Goal: Task Accomplishment & Management: Complete application form

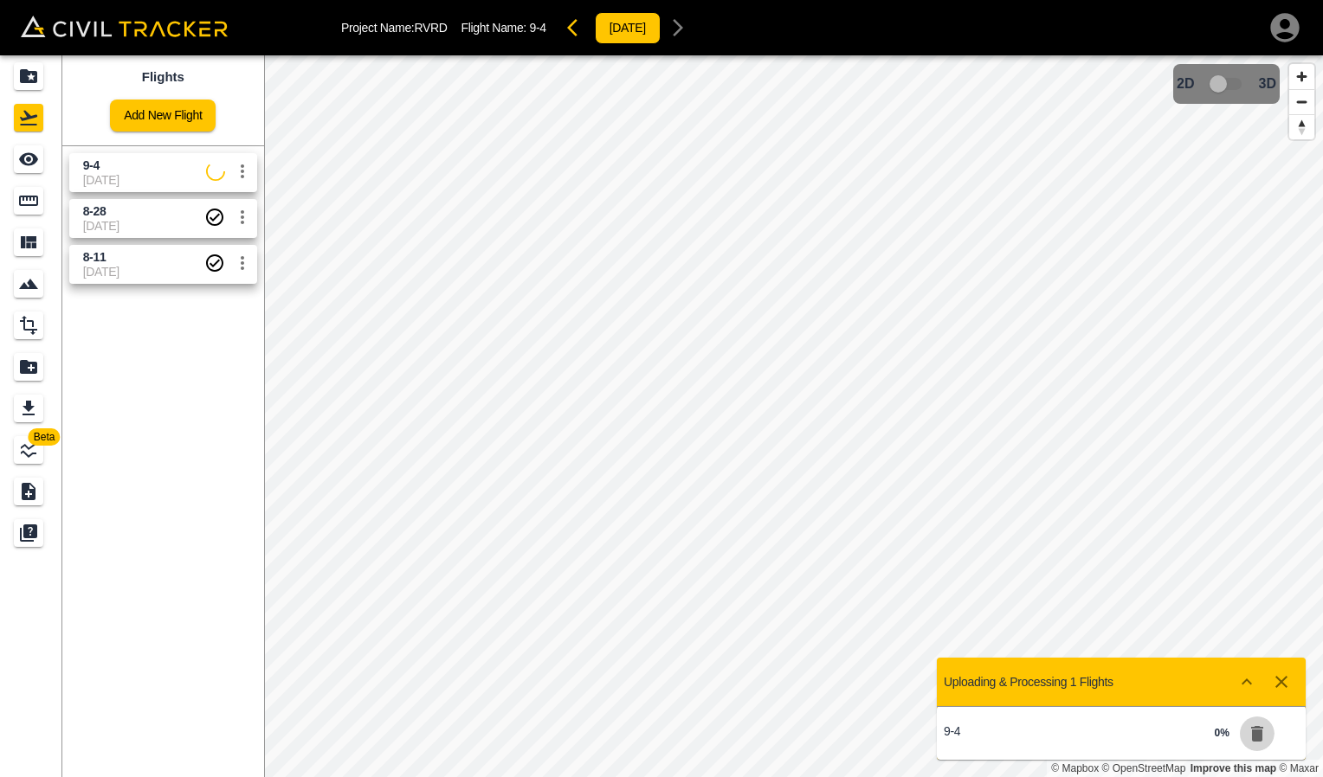
click at [1252, 738] on icon "button" at bounding box center [1257, 734] width 21 height 21
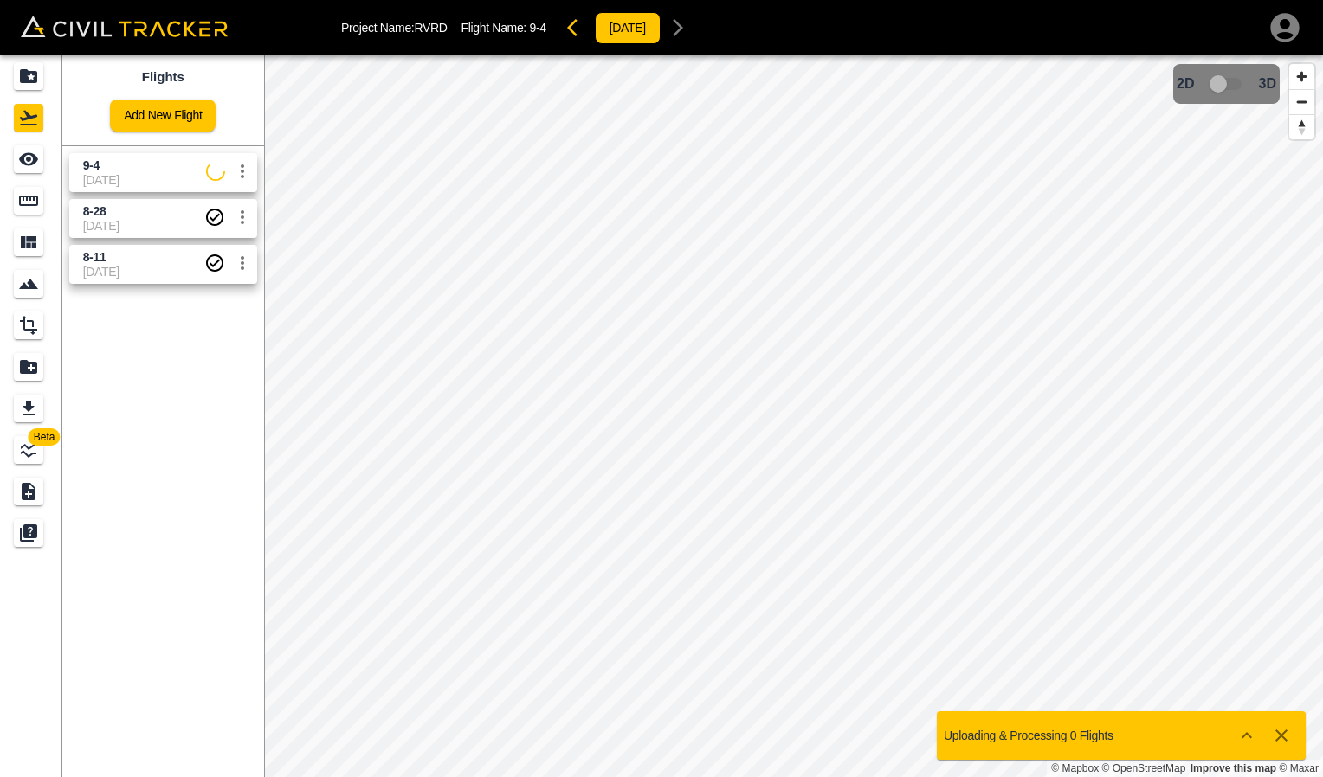
click at [1276, 729] on icon "button" at bounding box center [1281, 735] width 21 height 21
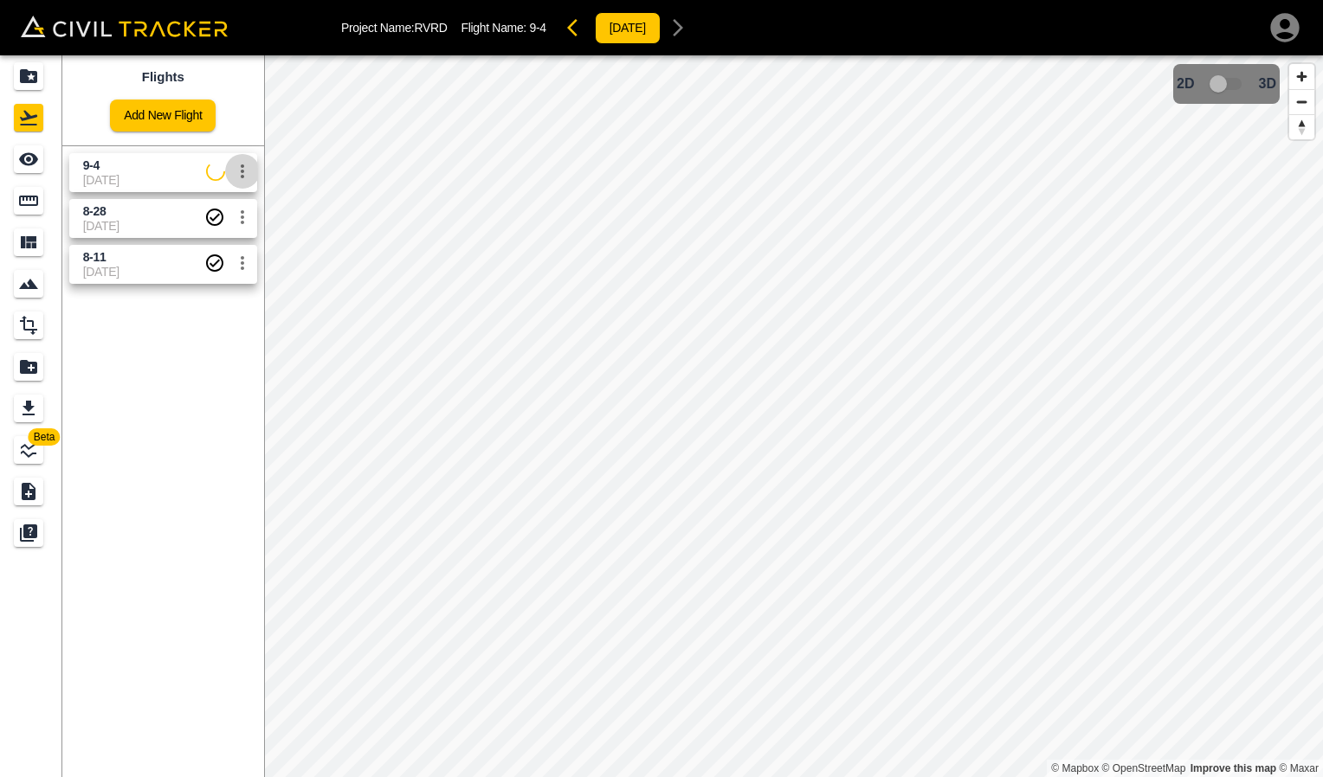
click at [242, 170] on icon "settings" at bounding box center [242, 171] width 21 height 21
click at [226, 238] on h6 "Delete" at bounding box center [224, 237] width 43 height 10
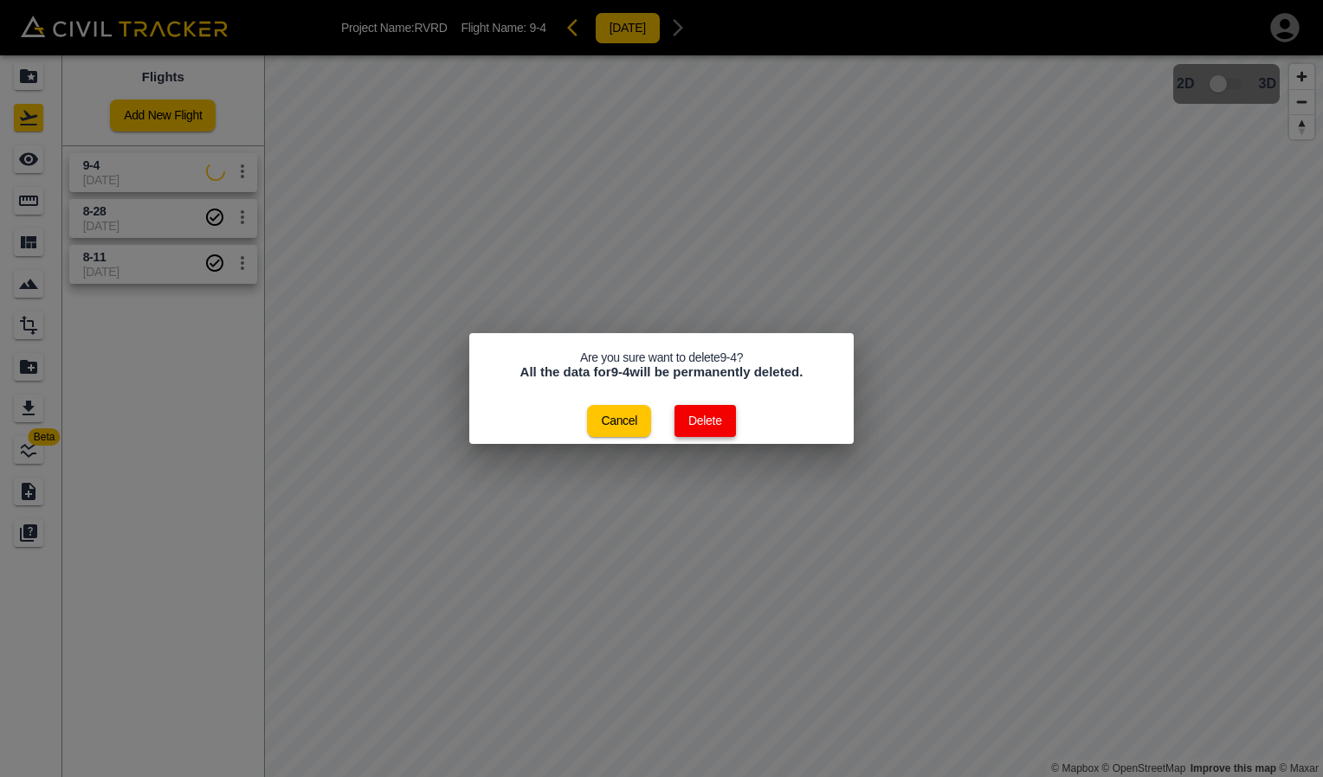
click at [707, 433] on button "Delete" at bounding box center [704, 421] width 61 height 32
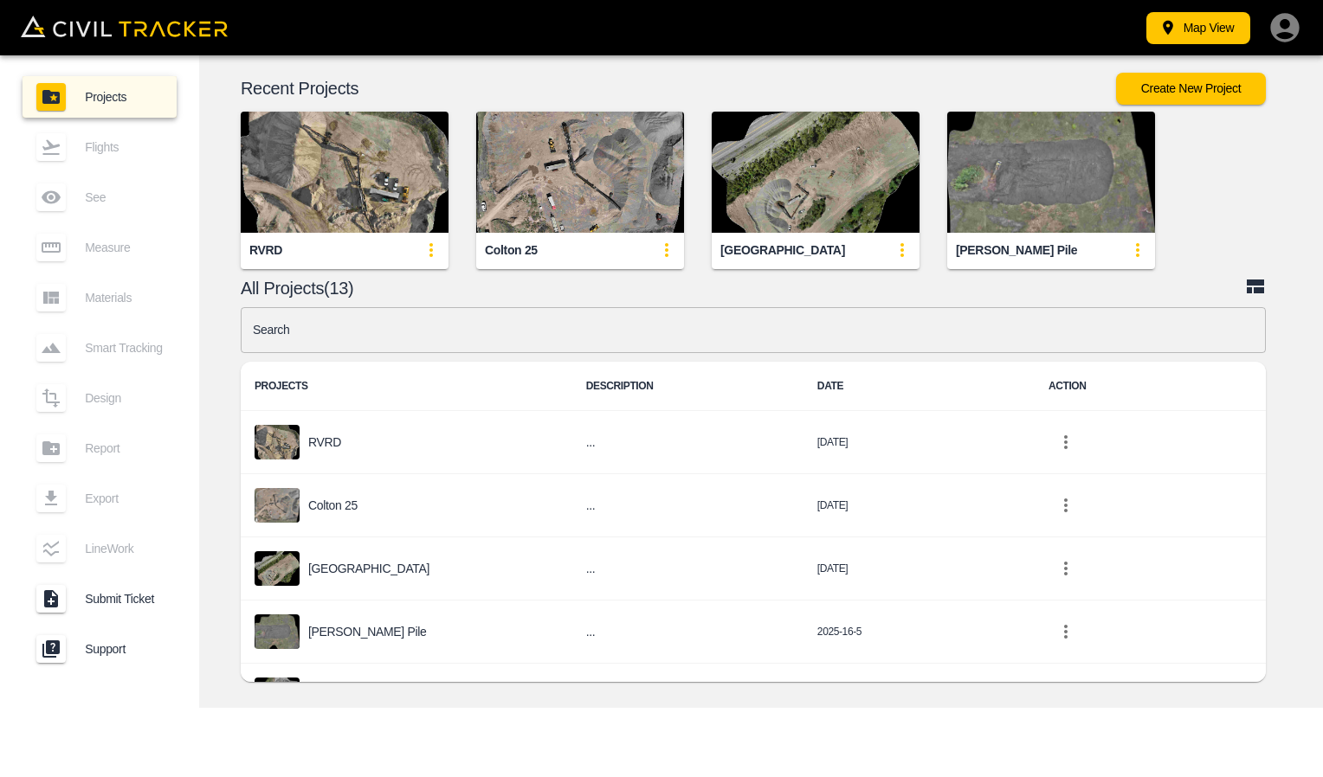
click at [320, 209] on img "button" at bounding box center [345, 172] width 208 height 121
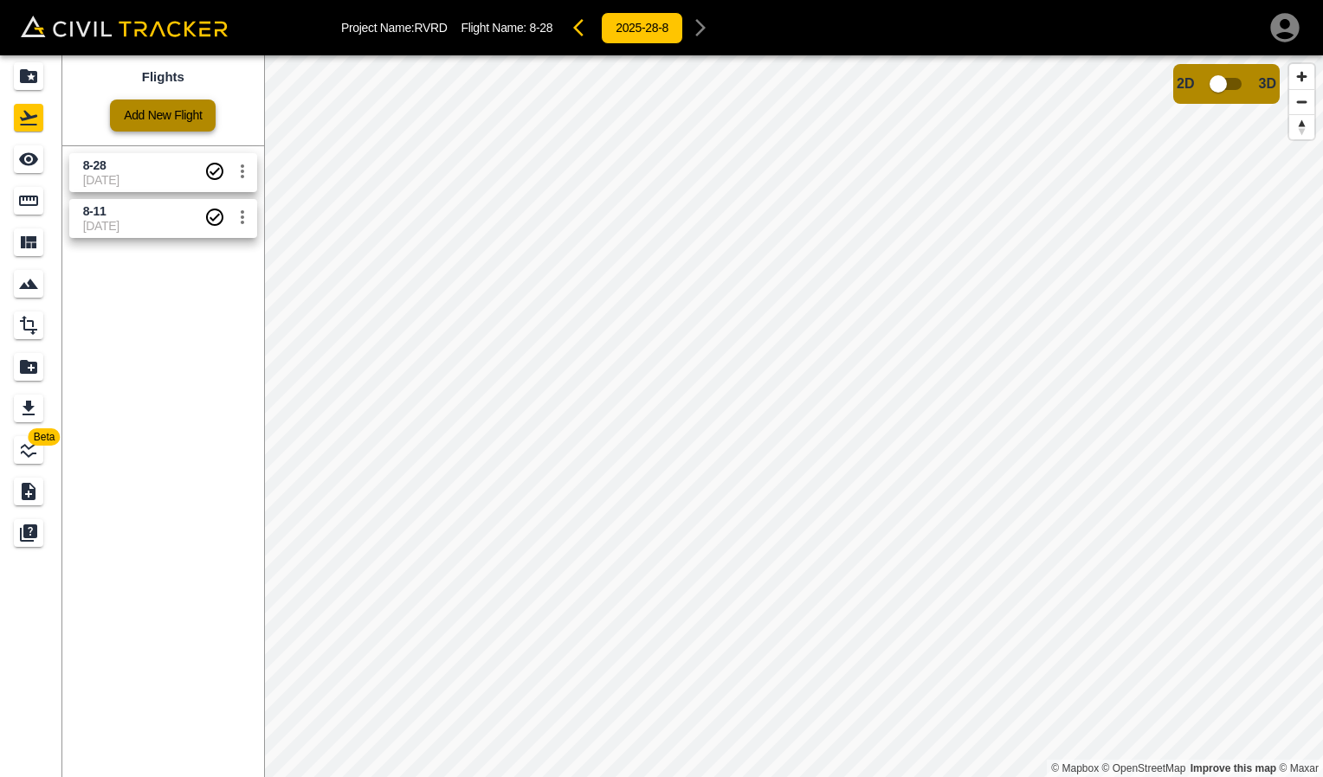
click at [184, 126] on link "Add New Flight" at bounding box center [163, 116] width 106 height 32
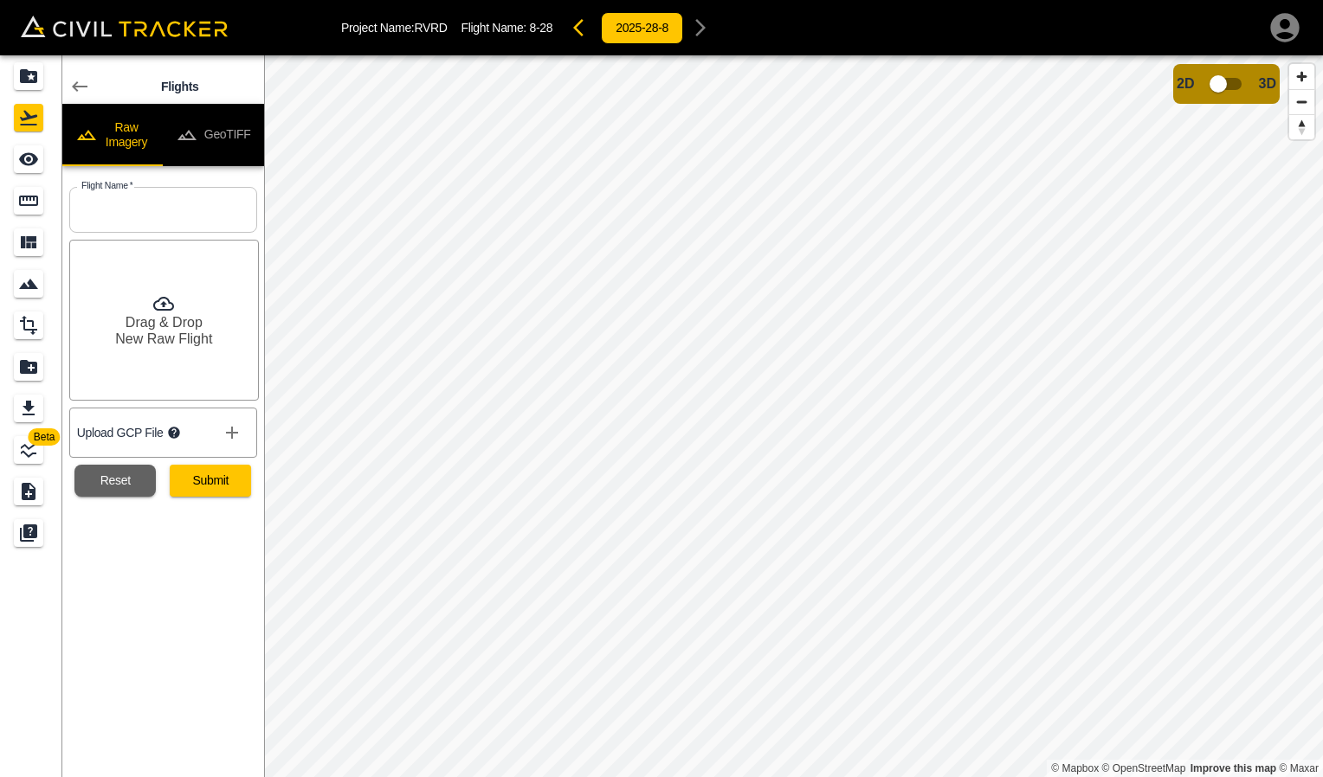
click at [157, 206] on input "text" at bounding box center [163, 210] width 188 height 46
type input "9-4"
click at [173, 343] on h6 "New Raw Flight" at bounding box center [163, 339] width 97 height 16
click at [203, 483] on button "Submit" at bounding box center [210, 481] width 81 height 32
